Goal: Check status: Check status

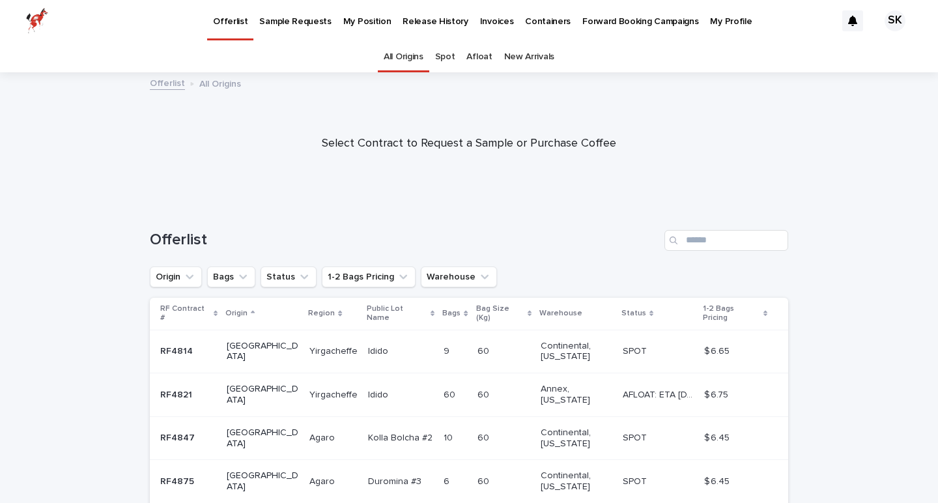
click at [448, 67] on link "Spot" at bounding box center [445, 57] width 20 height 31
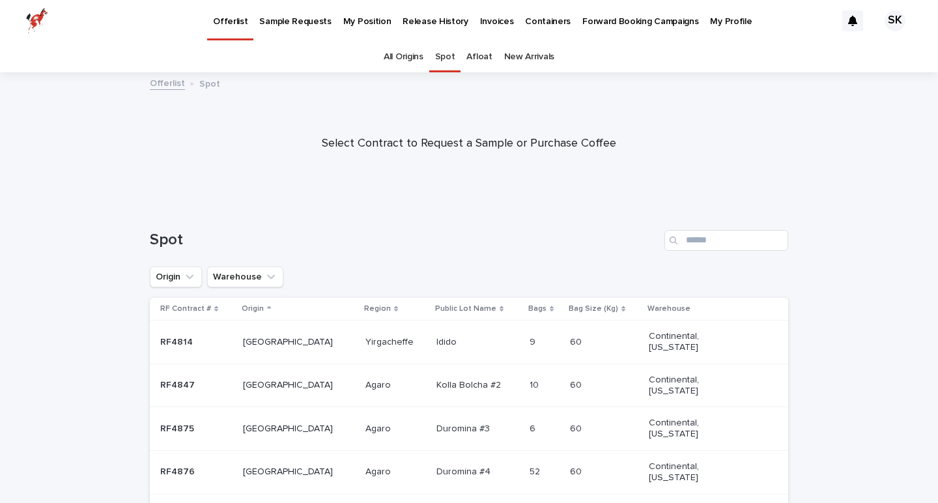
click at [487, 54] on link "Afloat" at bounding box center [478, 57] width 25 height 31
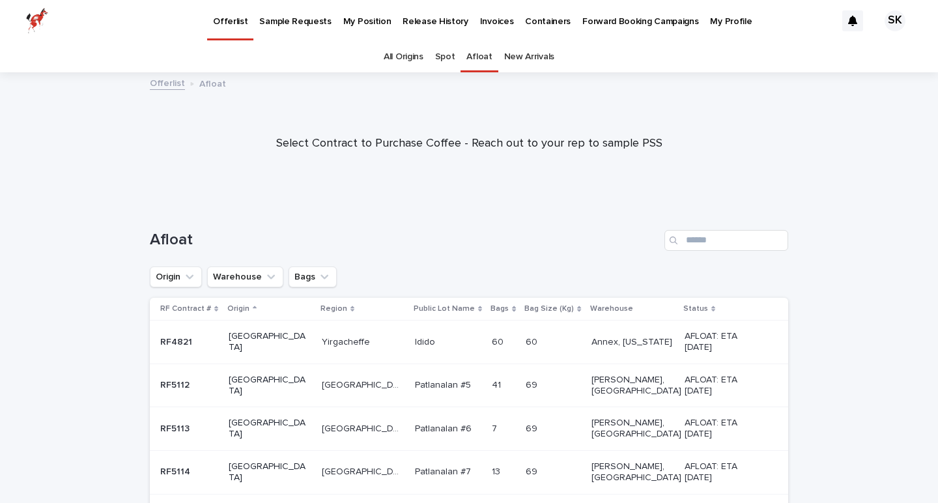
click at [376, 253] on div "Afloat" at bounding box center [469, 235] width 638 height 63
click at [345, 21] on p "My Position" at bounding box center [367, 13] width 48 height 27
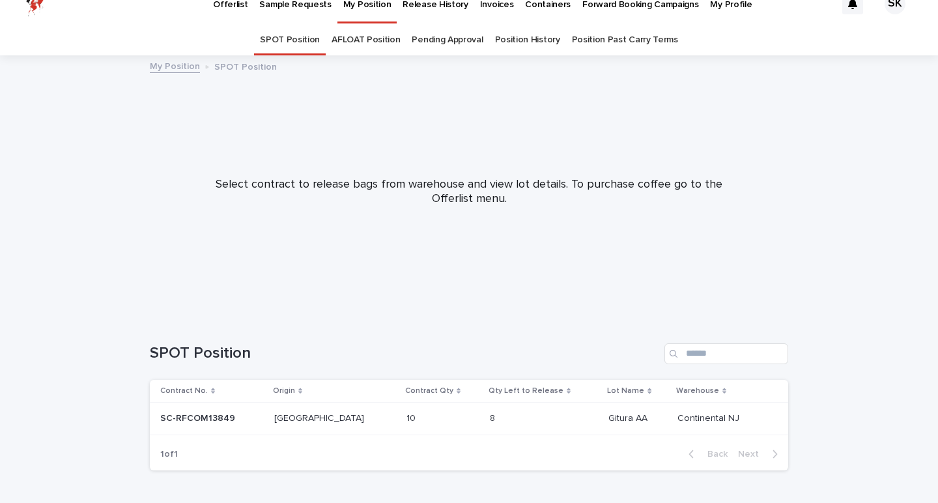
scroll to position [18, 0]
click at [367, 44] on link "AFLOAT Position" at bounding box center [366, 39] width 68 height 31
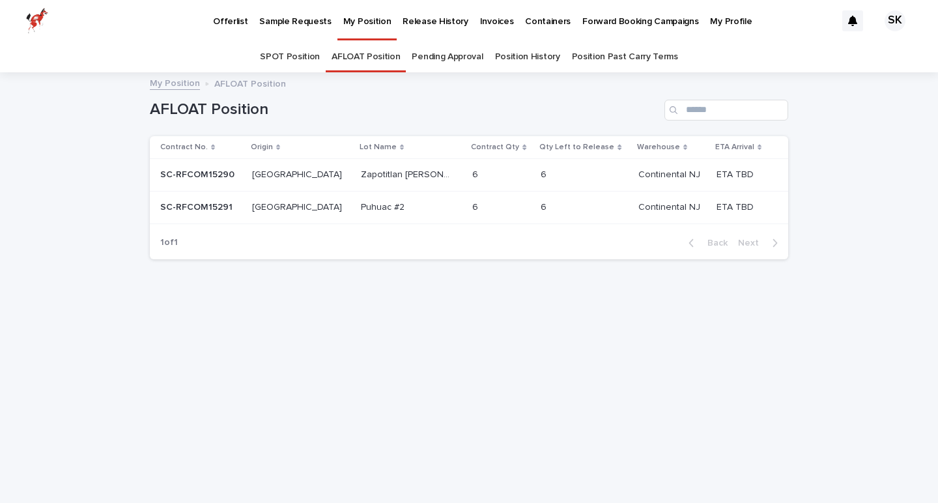
click at [361, 171] on p "Zapotitlan [PERSON_NAME]" at bounding box center [409, 174] width 96 height 14
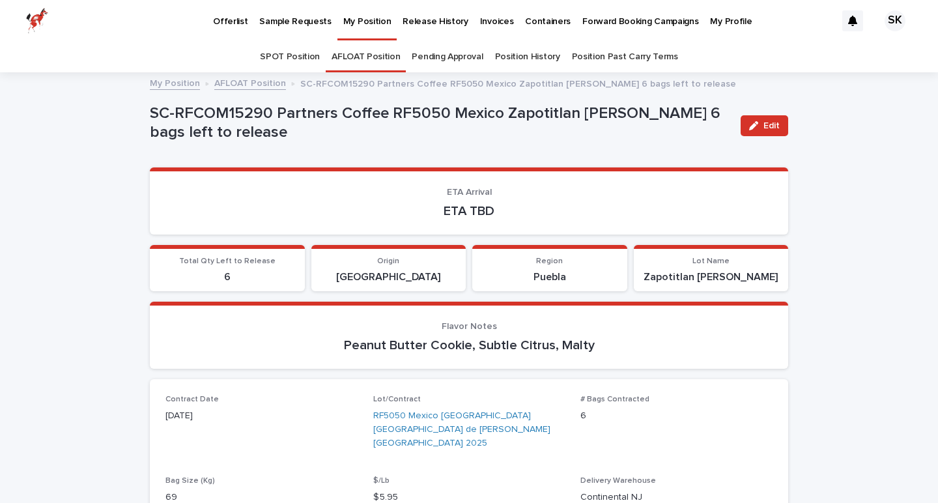
click at [439, 50] on link "Pending Approval" at bounding box center [447, 57] width 71 height 31
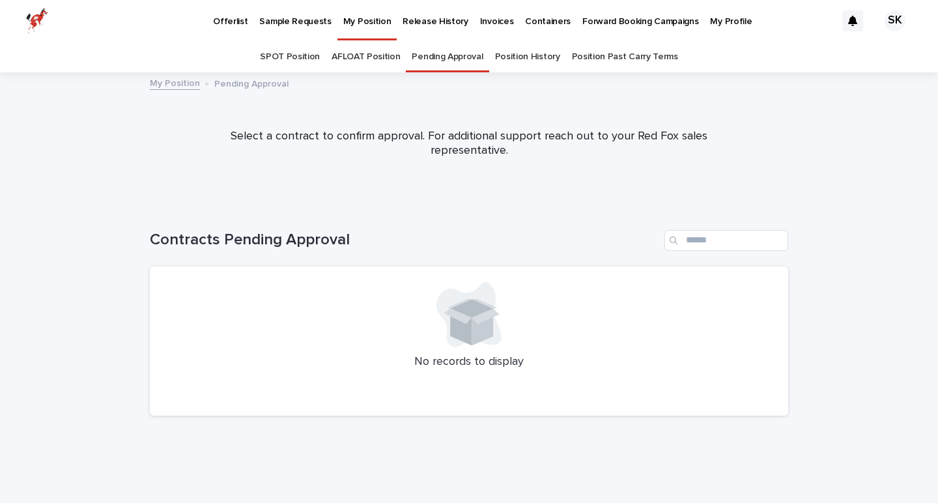
click at [519, 50] on link "Position History" at bounding box center [527, 57] width 65 height 31
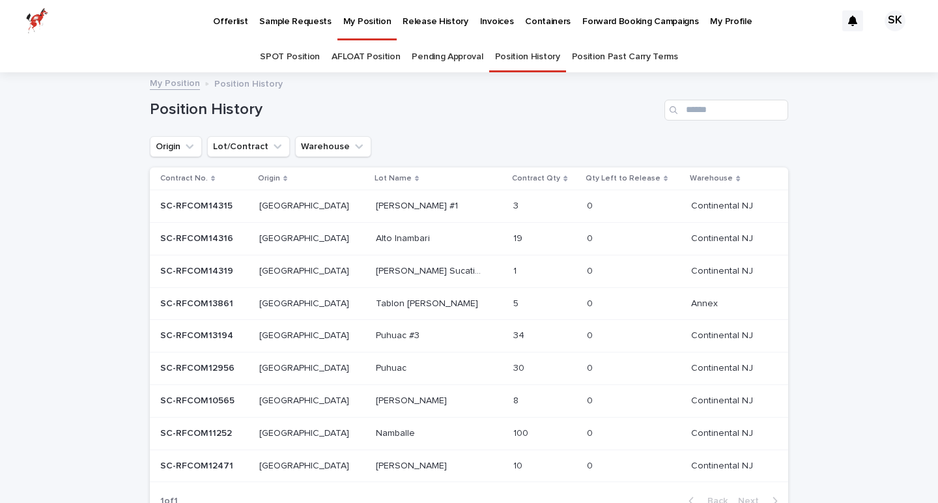
click at [279, 60] on link "SPOT Position" at bounding box center [290, 57] width 60 height 31
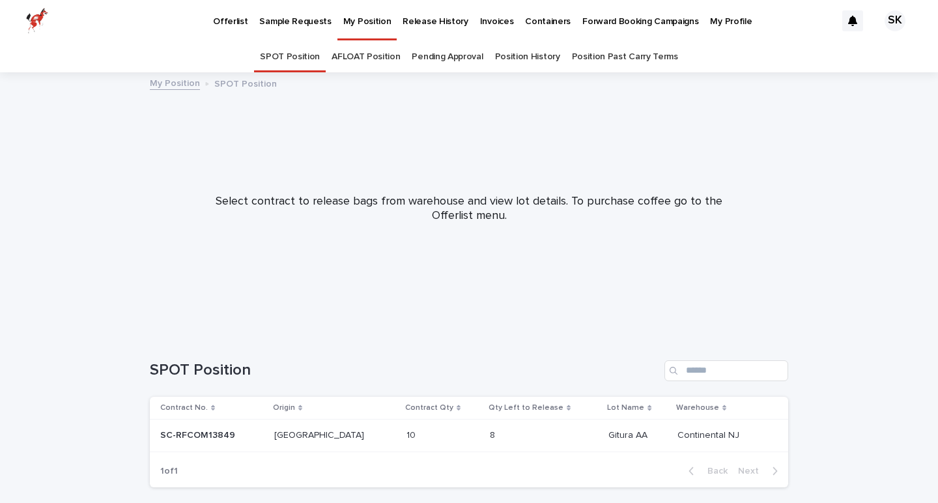
click at [386, 55] on link "AFLOAT Position" at bounding box center [366, 57] width 68 height 31
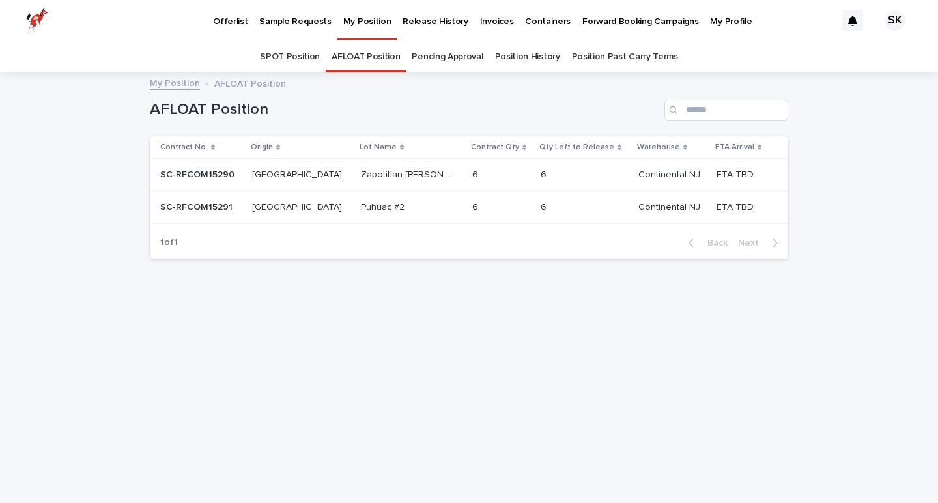
click at [211, 173] on p "SC-RFCOM15290" at bounding box center [198, 174] width 77 height 14
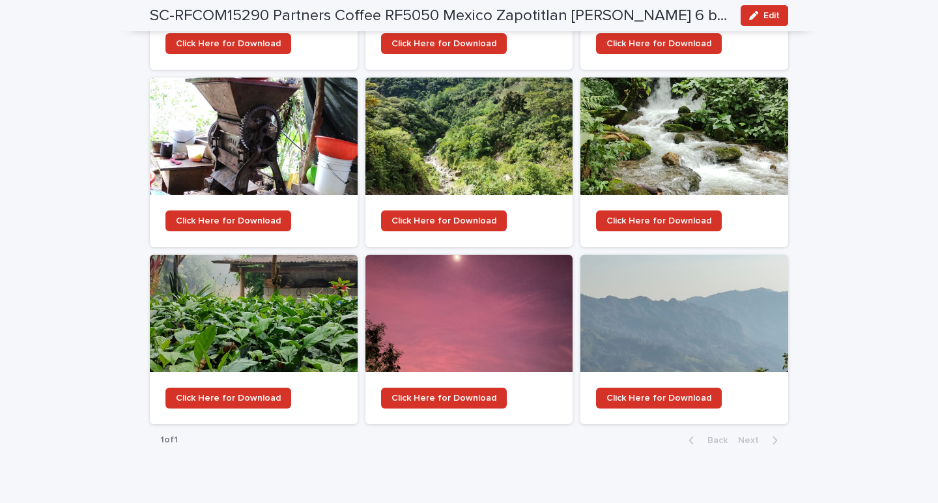
scroll to position [1220, 0]
